Goal: Information Seeking & Learning: Find contact information

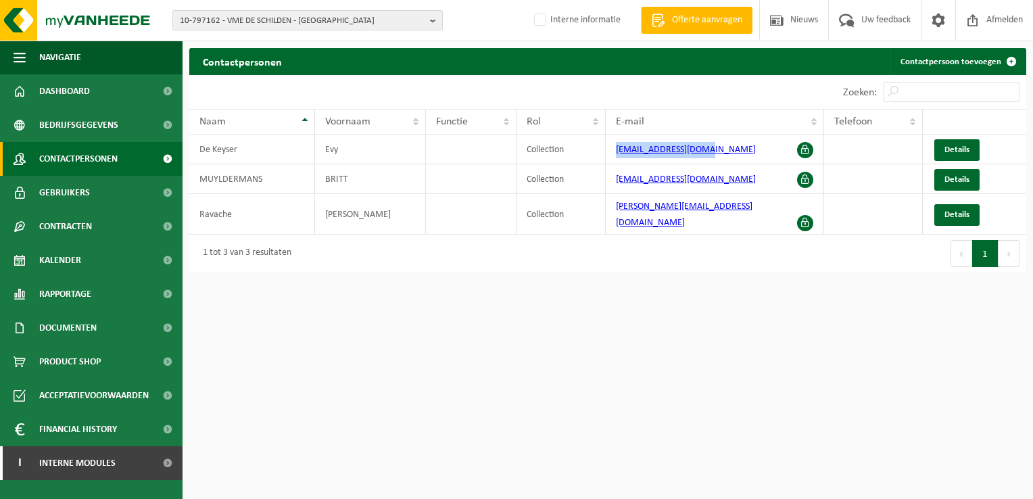
click at [435, 22] on b "button" at bounding box center [436, 20] width 12 height 19
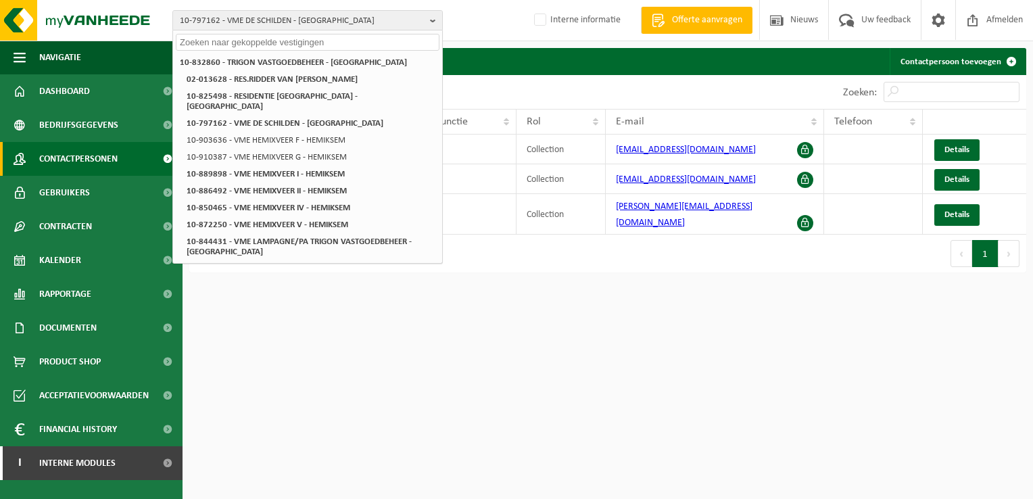
click at [247, 42] on input "text" at bounding box center [308, 42] width 264 height 17
paste input "10-857024"
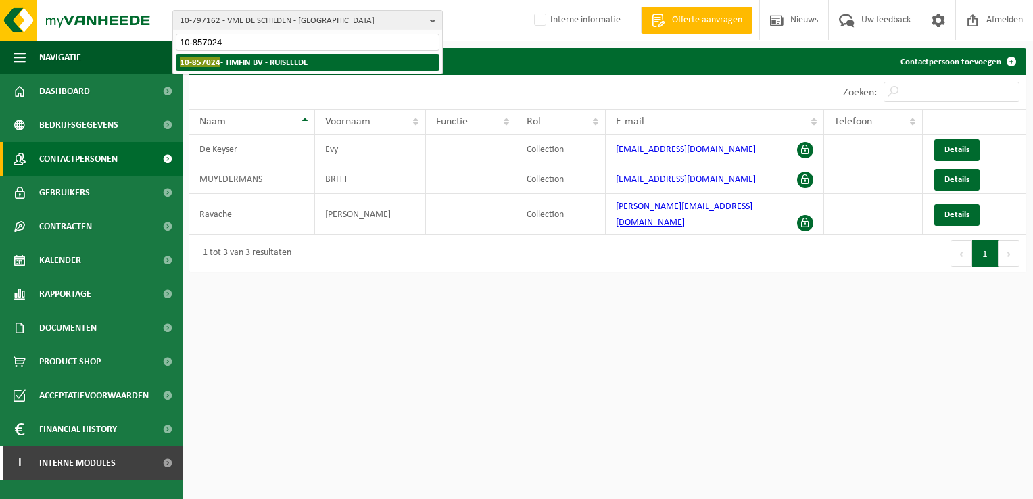
type input "10-857024"
click at [235, 62] on strong "10-857024 - TIMFIN BV - RUISELEDE" at bounding box center [244, 62] width 128 height 10
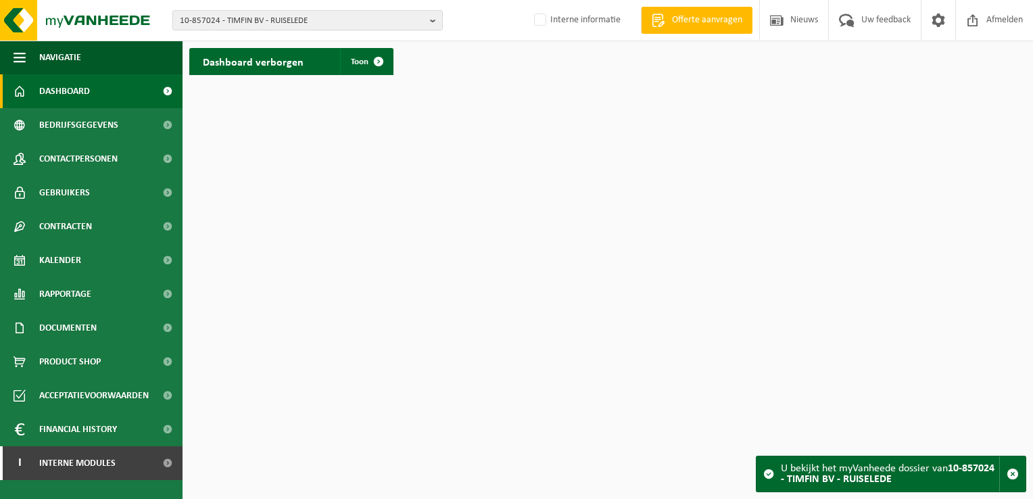
drag, startPoint x: 380, startPoint y: 59, endPoint x: 389, endPoint y: 77, distance: 20.0
click at [380, 59] on span at bounding box center [378, 61] width 27 height 27
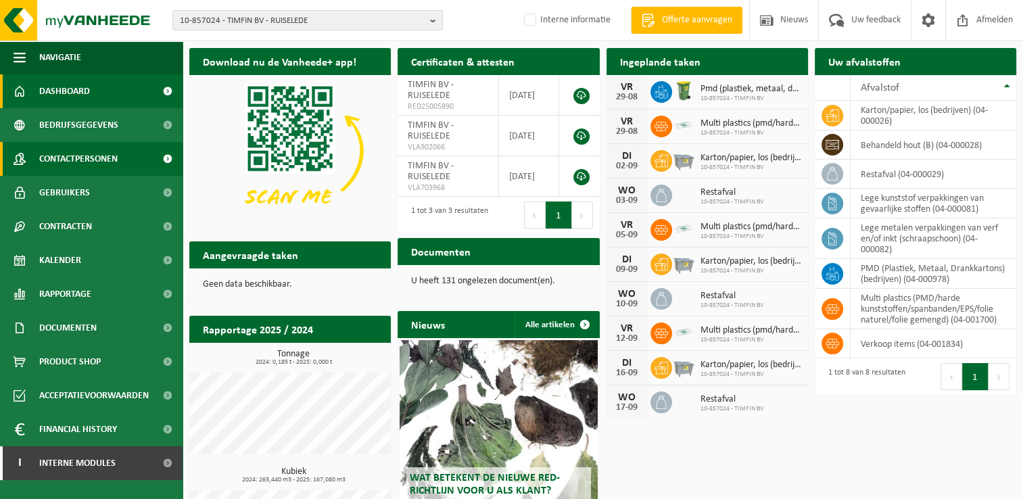
click at [124, 154] on link "Contactpersonen" at bounding box center [91, 159] width 183 height 34
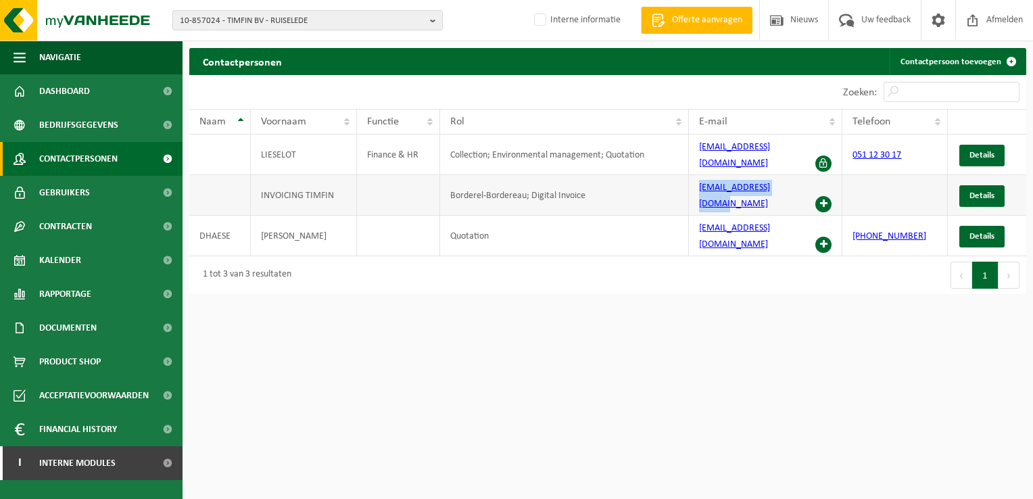
drag, startPoint x: 700, startPoint y: 188, endPoint x: 796, endPoint y: 183, distance: 96.1
click at [796, 183] on td "boekhouding@timfin.be" at bounding box center [766, 195] width 154 height 41
copy link "boekhouding@timfin.be"
click at [433, 19] on b "button" at bounding box center [436, 20] width 12 height 19
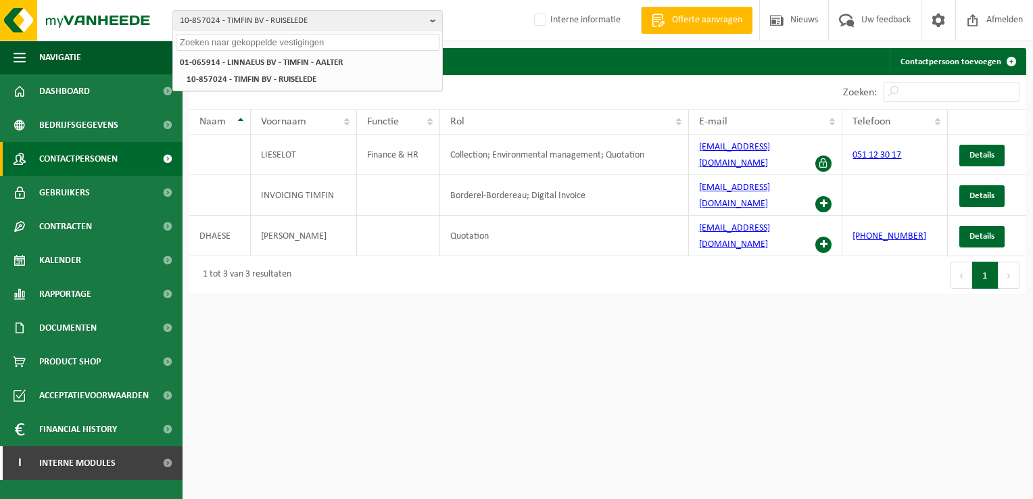
click at [293, 41] on input "text" at bounding box center [308, 42] width 264 height 17
paste input "10-859451"
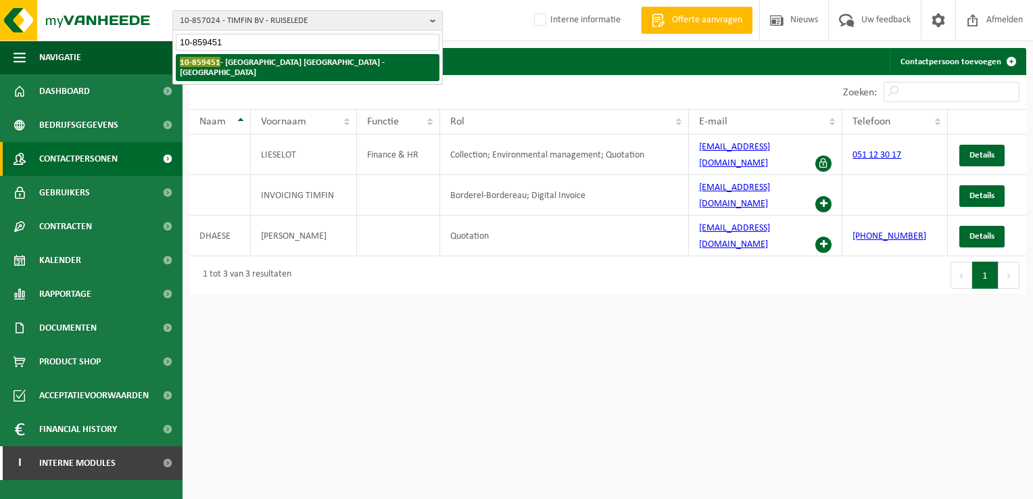
type input "10-859451"
click at [287, 62] on strong "10-859451 - GOLF PARK TERVUREN - TERVUREN" at bounding box center [282, 67] width 205 height 20
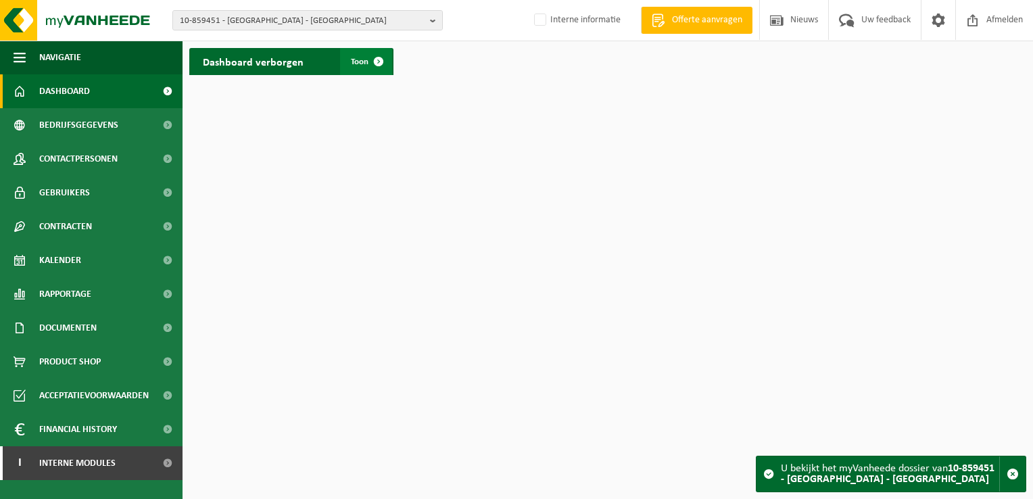
click at [380, 65] on span at bounding box center [378, 61] width 27 height 27
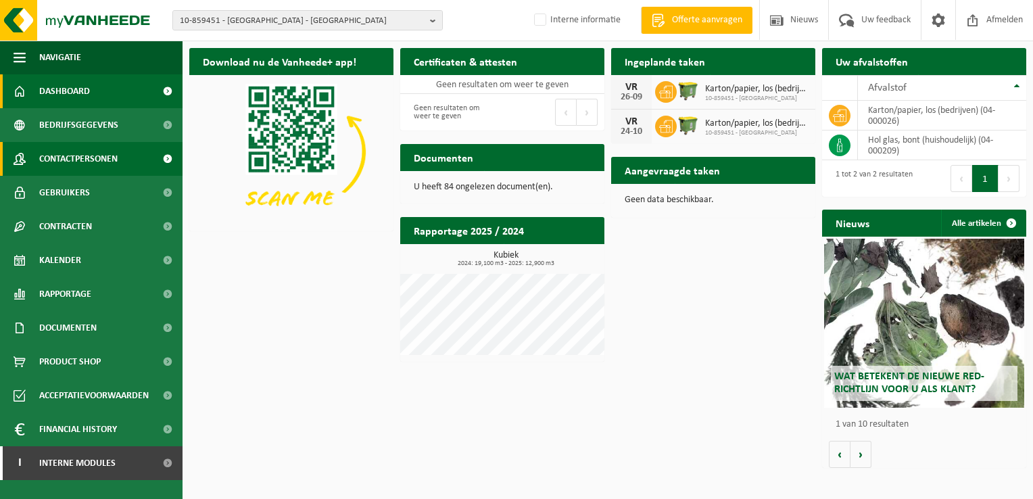
click at [81, 162] on span "Contactpersonen" at bounding box center [78, 159] width 78 height 34
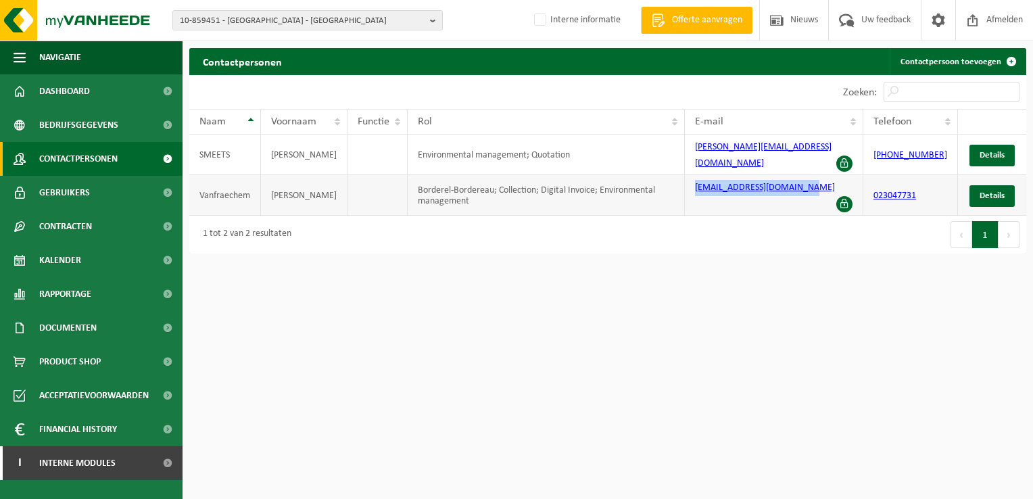
drag, startPoint x: 703, startPoint y: 185, endPoint x: 811, endPoint y: 178, distance: 108.4
click at [811, 178] on td "[EMAIL_ADDRESS][DOMAIN_NAME]" at bounding box center [774, 195] width 178 height 41
